Goal: Information Seeking & Learning: Learn about a topic

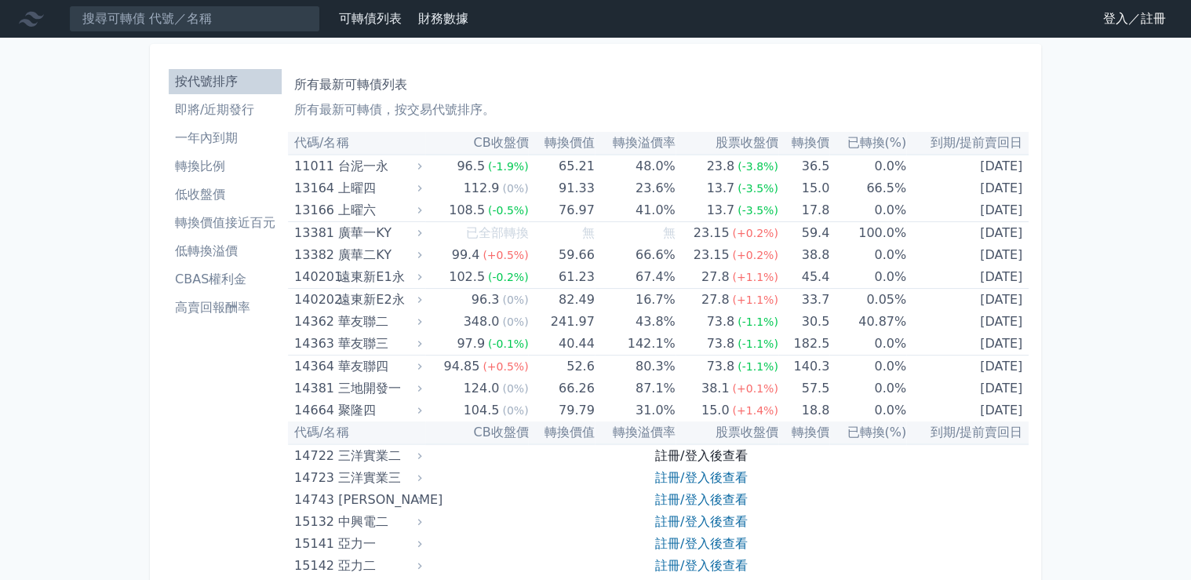
click at [713, 457] on link "註冊/登入後查看" at bounding box center [701, 455] width 92 height 15
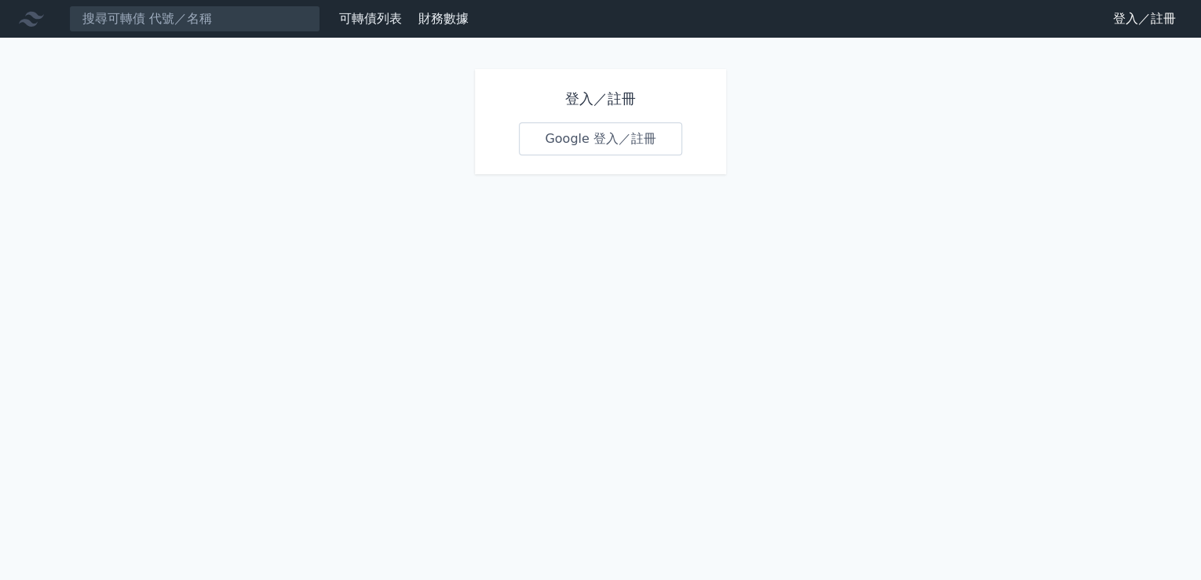
click at [604, 144] on link "Google 登入／註冊" at bounding box center [600, 138] width 163 height 33
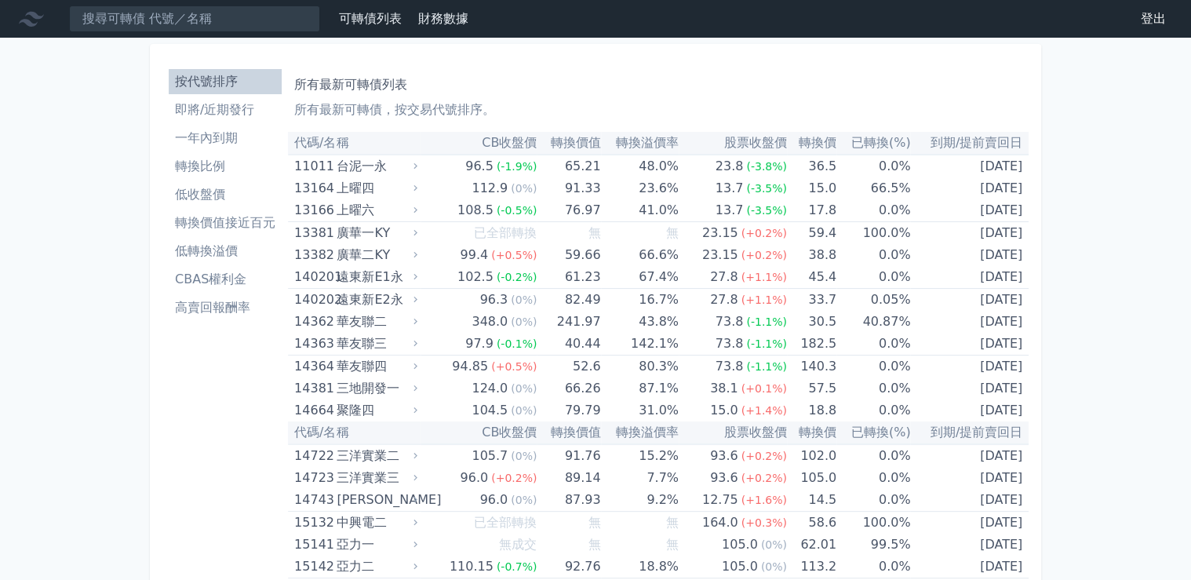
click at [226, 163] on li "轉換比例" at bounding box center [225, 166] width 113 height 19
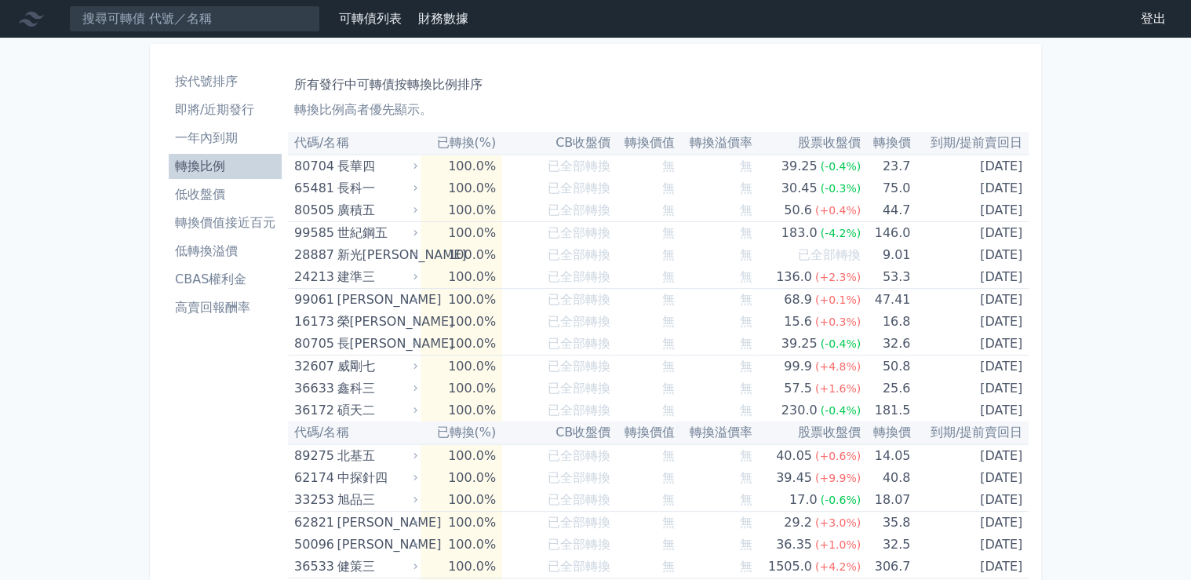
click at [217, 195] on li "低收盤價" at bounding box center [225, 194] width 113 height 19
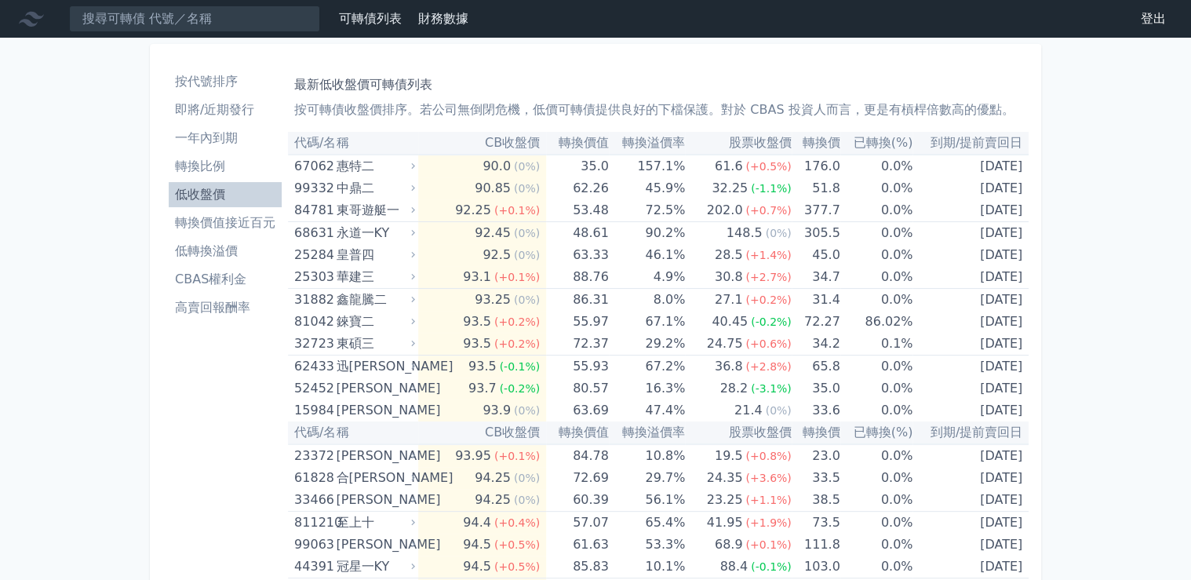
click at [224, 217] on li "轉換價值接近百元" at bounding box center [225, 222] width 113 height 19
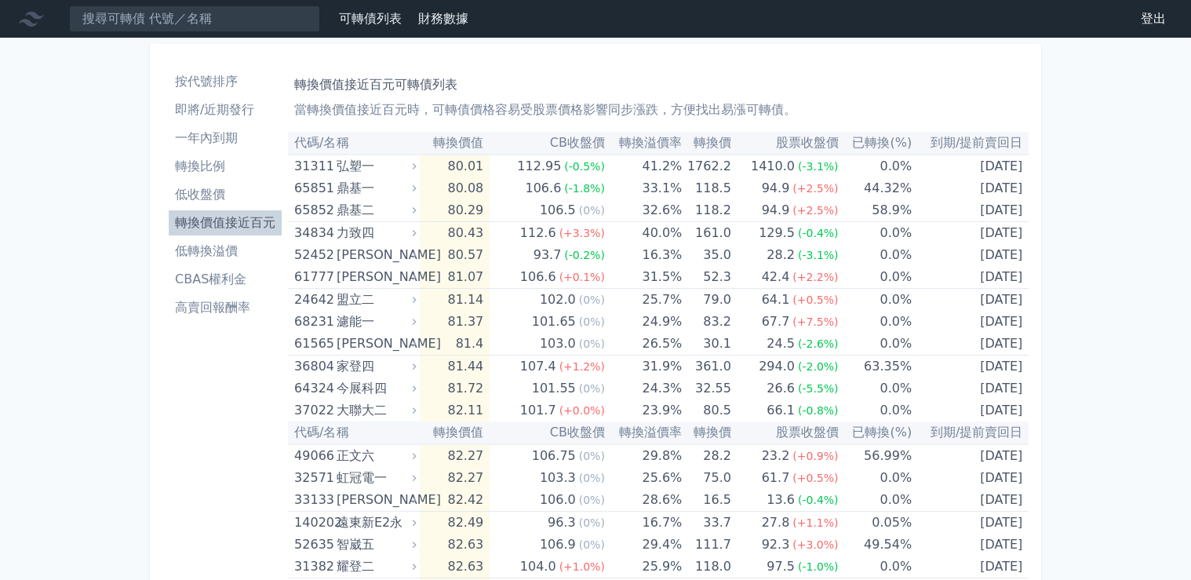
click at [224, 254] on li "低轉換溢價" at bounding box center [225, 251] width 113 height 19
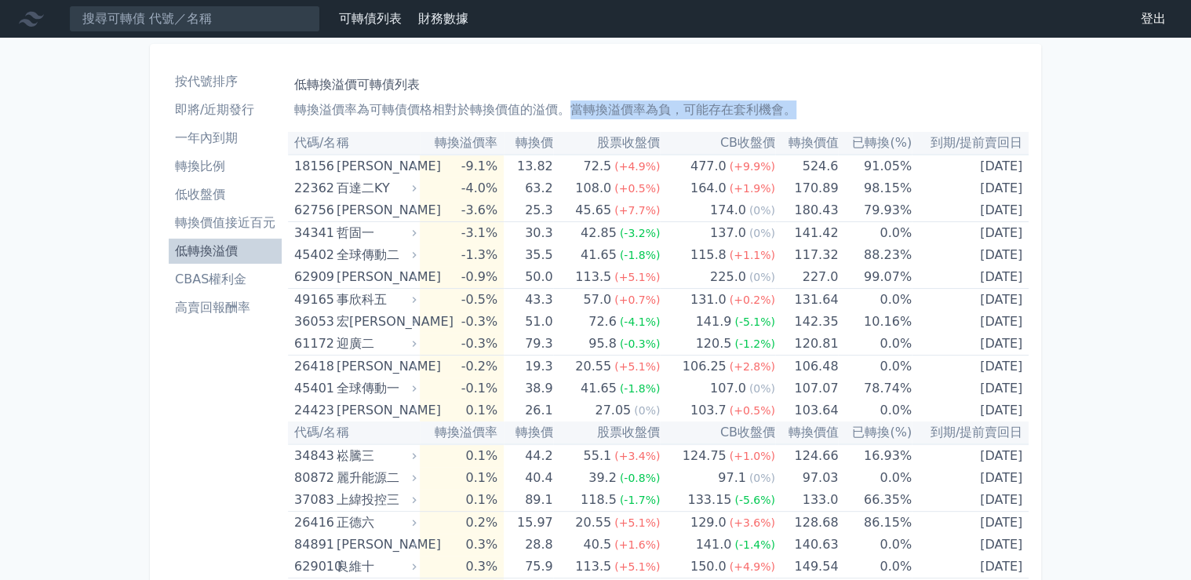
drag, startPoint x: 574, startPoint y: 105, endPoint x: 850, endPoint y: 107, distance: 275.4
click at [850, 107] on p "轉換溢價率為可轉債價格相對於轉換價值的溢價。當轉換溢價率為負，可能存在套利機會。" at bounding box center [658, 109] width 728 height 19
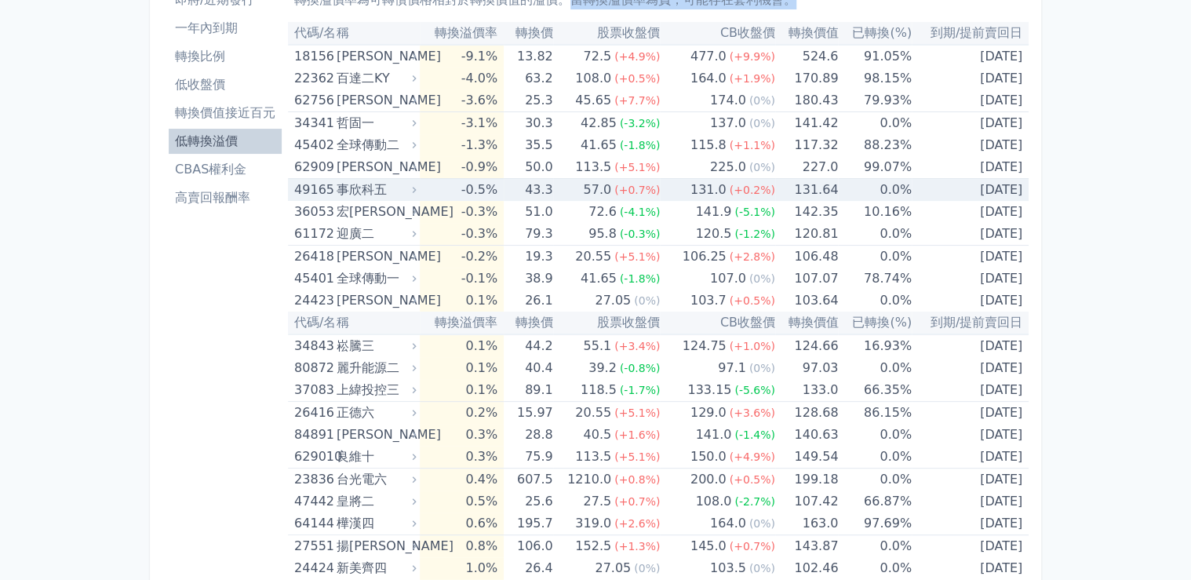
scroll to position [126, 0]
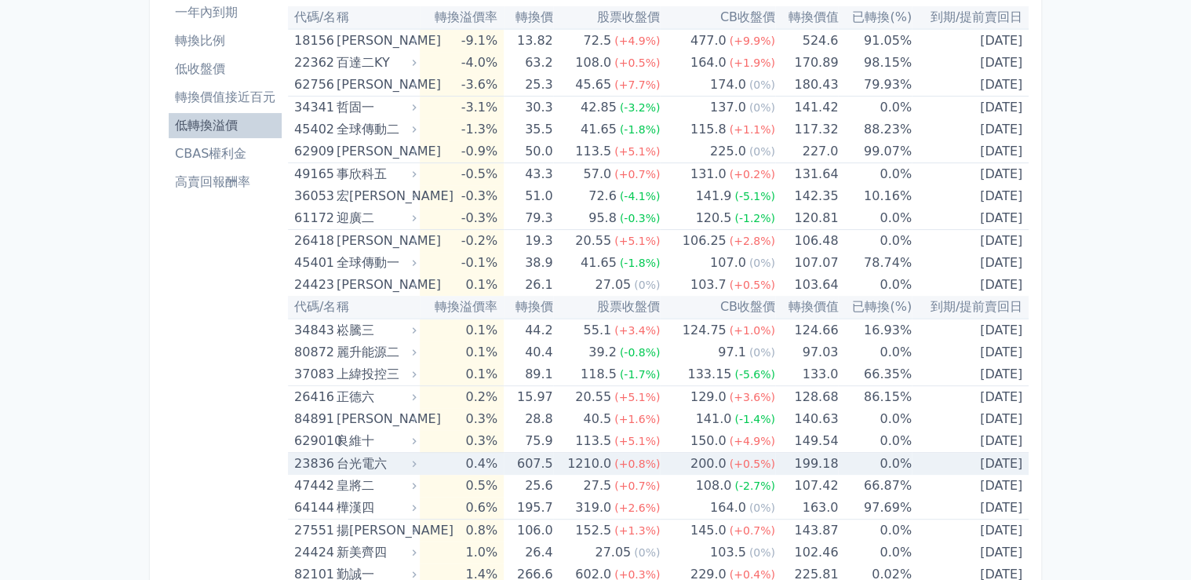
click at [377, 466] on div "台光電六" at bounding box center [375, 464] width 77 height 22
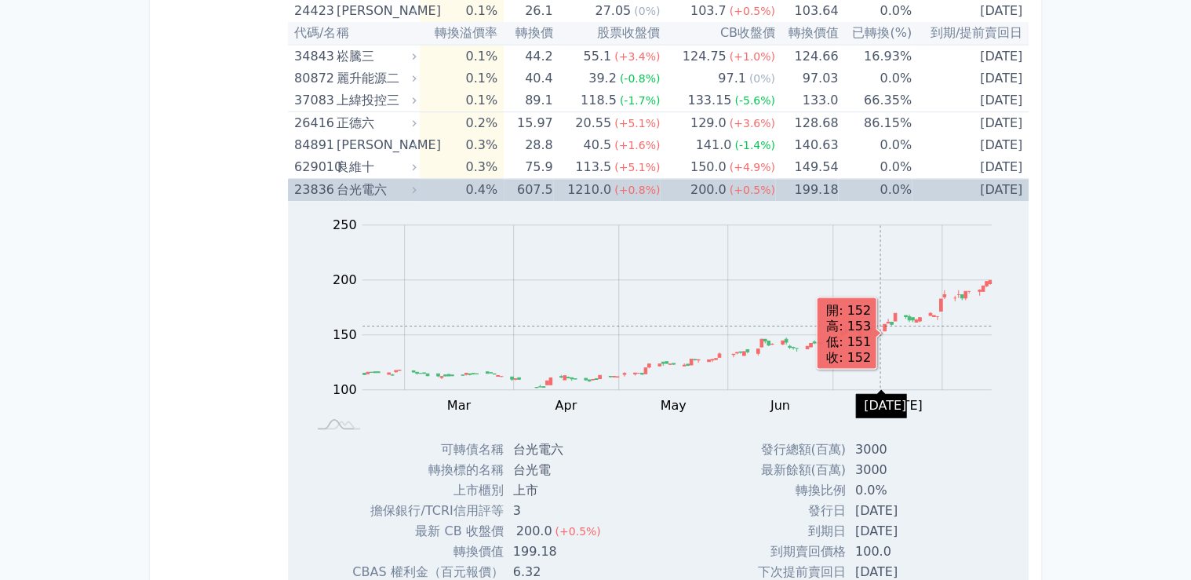
scroll to position [377, 0]
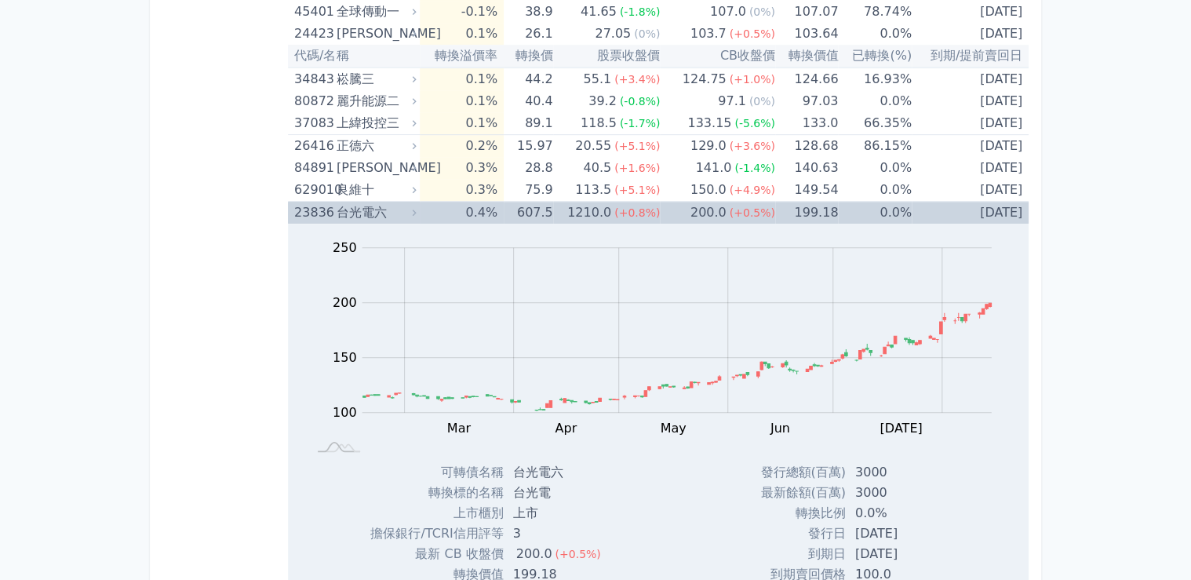
click at [997, 206] on td "[DATE]" at bounding box center [970, 213] width 117 height 23
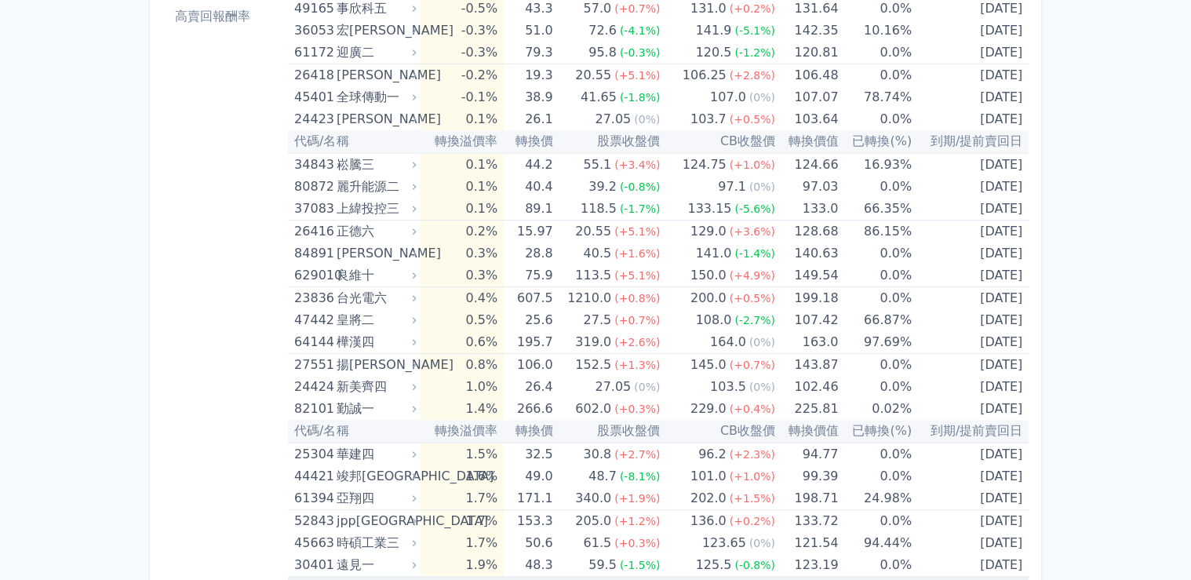
scroll to position [273, 0]
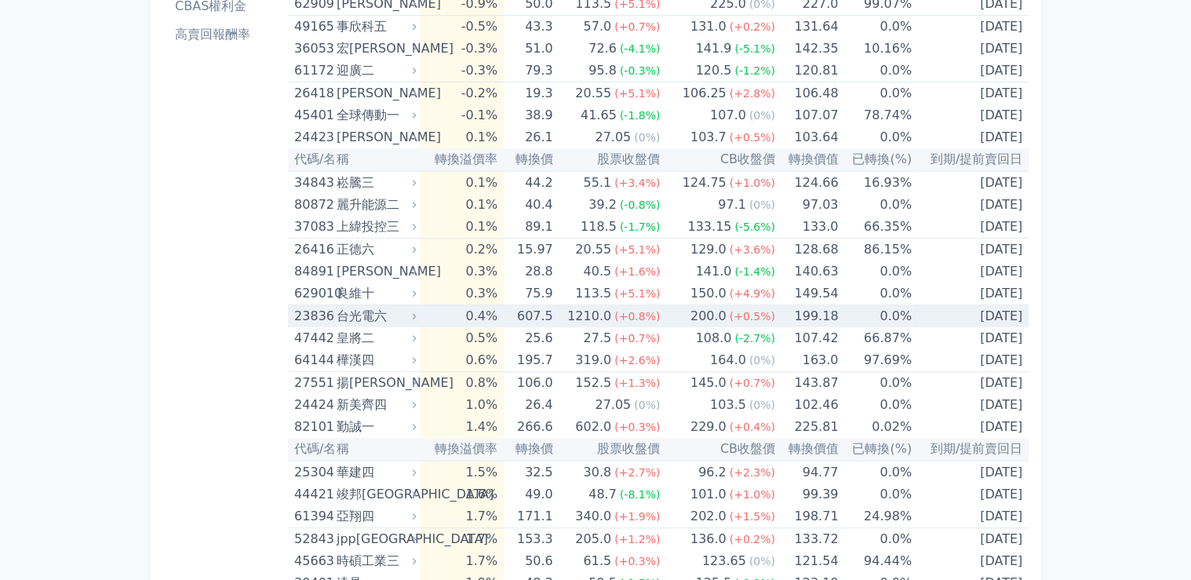
click at [950, 318] on td "[DATE]" at bounding box center [970, 316] width 117 height 23
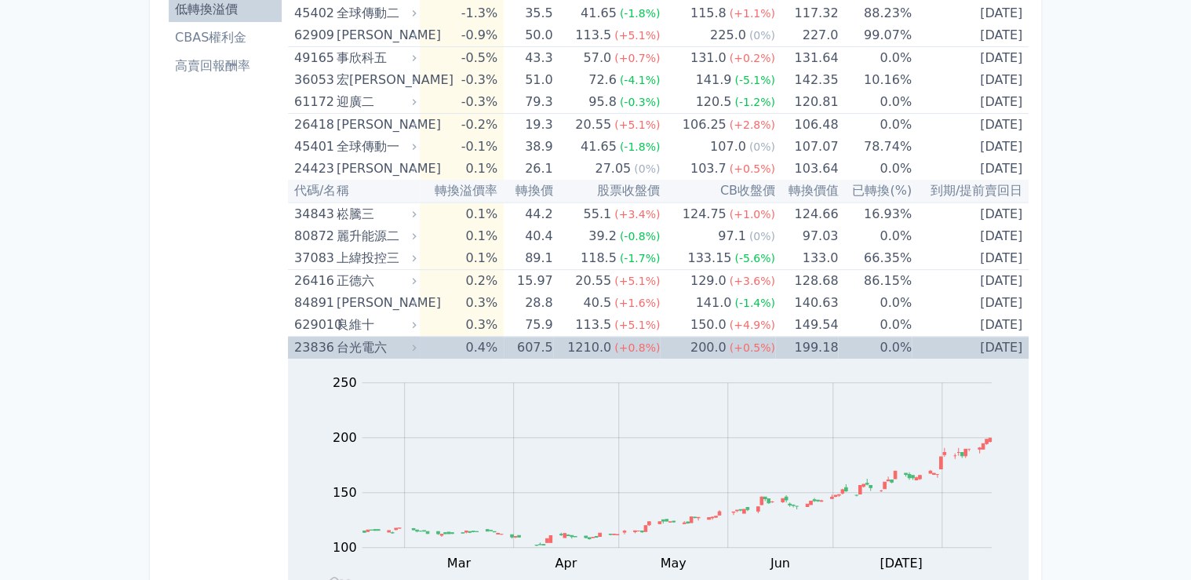
scroll to position [251, 0]
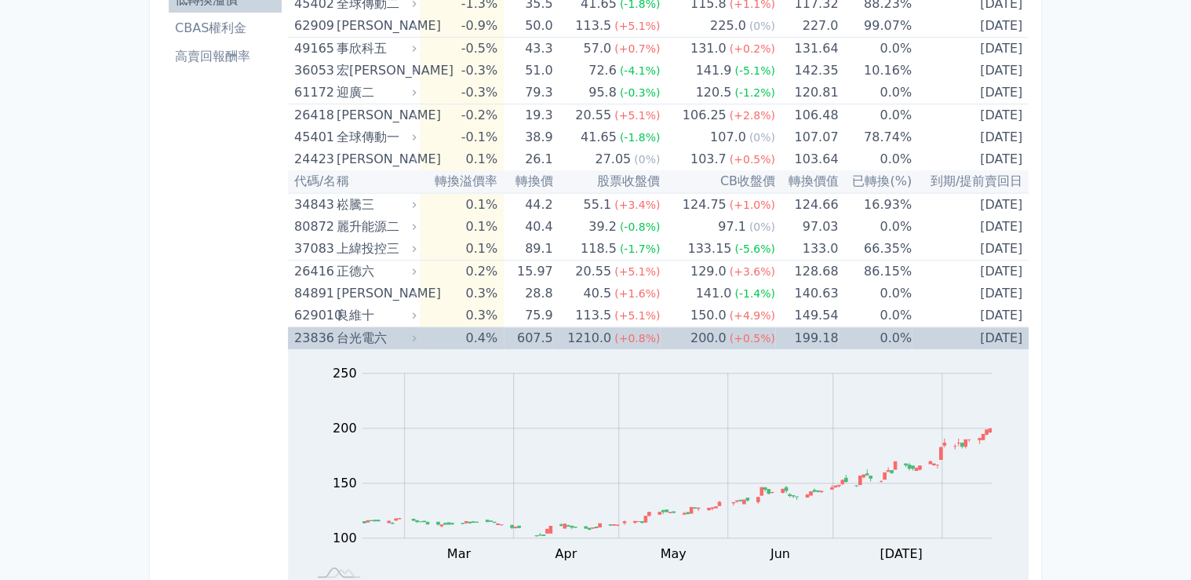
click at [1014, 338] on td "[DATE]" at bounding box center [970, 338] width 117 height 23
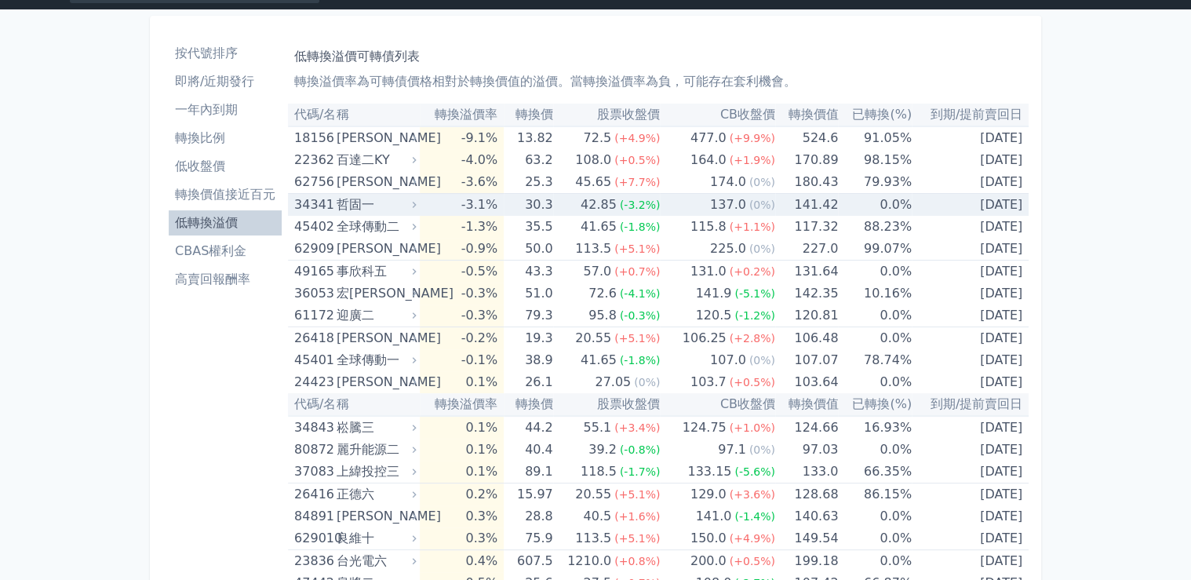
scroll to position [0, 0]
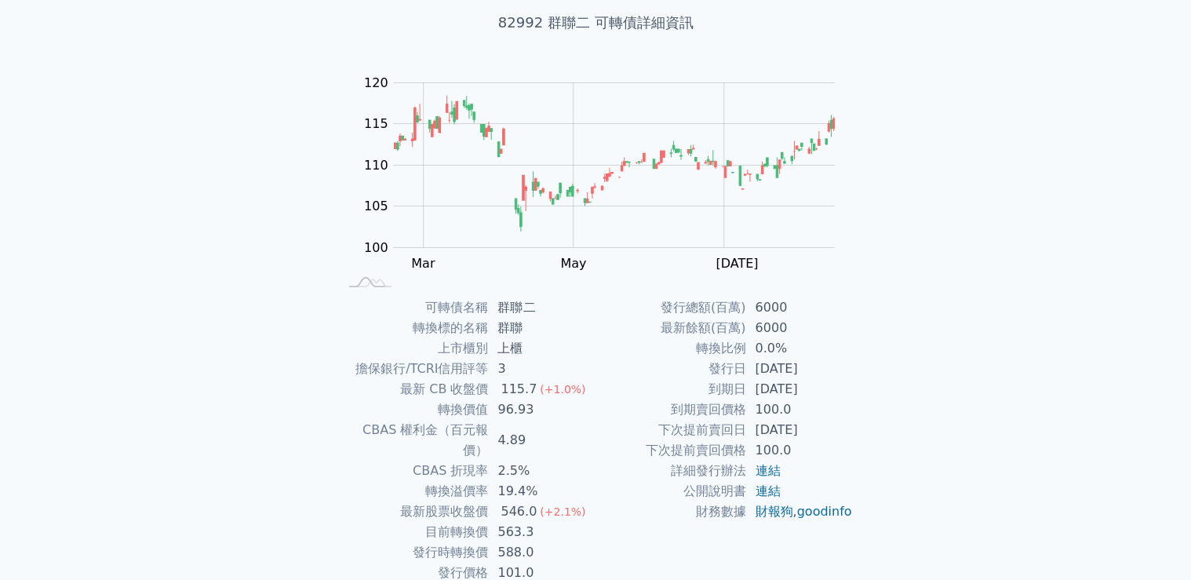
scroll to position [126, 0]
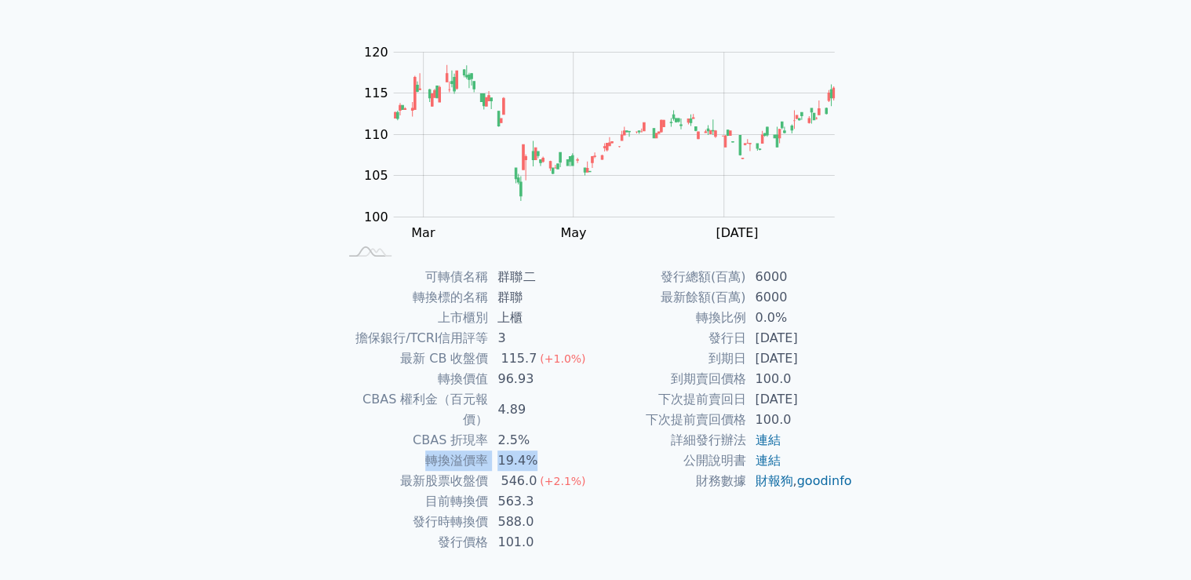
drag, startPoint x: 428, startPoint y: 438, endPoint x: 562, endPoint y: 443, distance: 134.3
click at [562, 450] on tr "轉換溢價率 19.4%" at bounding box center [466, 460] width 257 height 20
drag, startPoint x: 562, startPoint y: 443, endPoint x: 638, endPoint y: 502, distance: 96.2
click at [641, 491] on td "財務數據" at bounding box center [671, 481] width 150 height 20
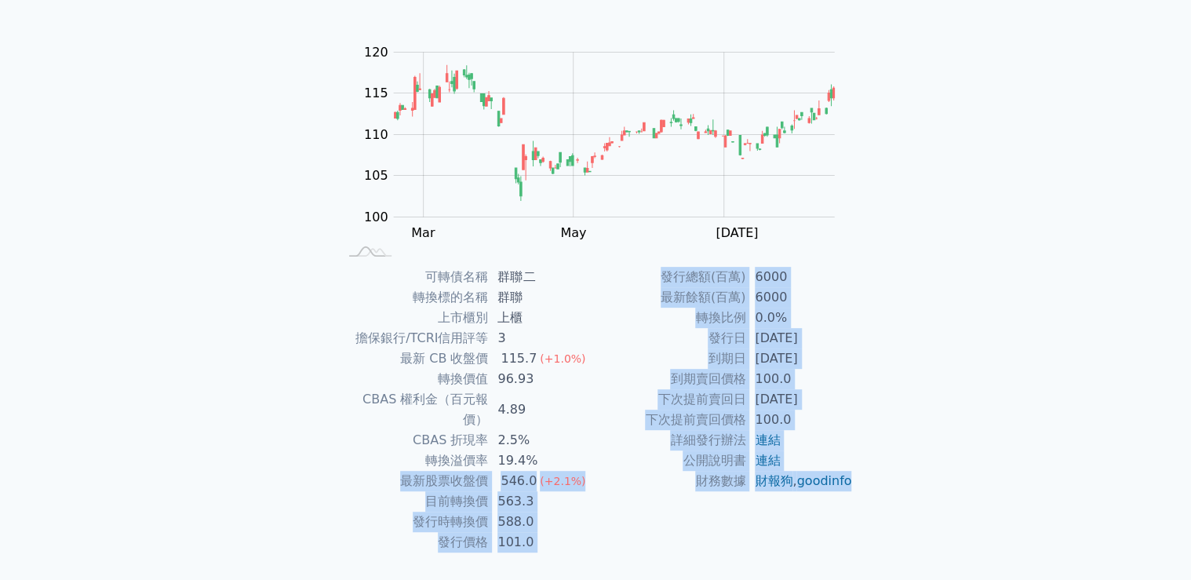
drag, startPoint x: 399, startPoint y: 455, endPoint x: 835, endPoint y: 495, distance: 438.1
click at [835, 495] on div "可轉債名稱 群聯二 轉換標的名稱 群聯 上市櫃別 上櫃 擔保銀行/TCRI信用評等 3 最新 CB 收盤價 115.7 (+1.0%) 轉換價值 96.93 …" at bounding box center [595, 410] width 552 height 286
click at [630, 491] on td "財務數據" at bounding box center [671, 481] width 150 height 20
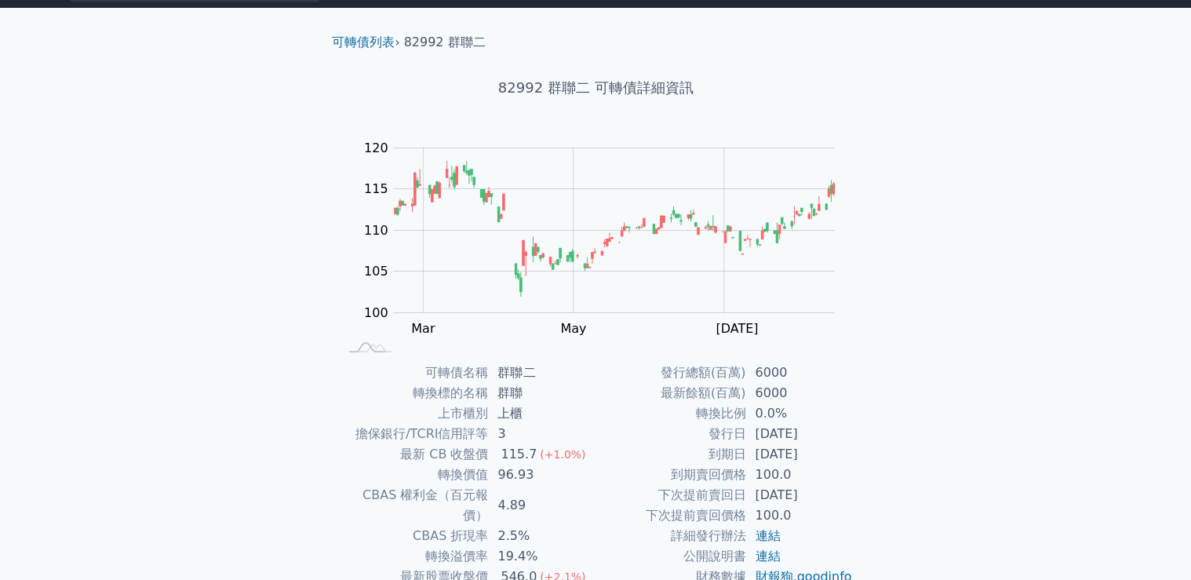
scroll to position [0, 0]
